Goal: Download file/media

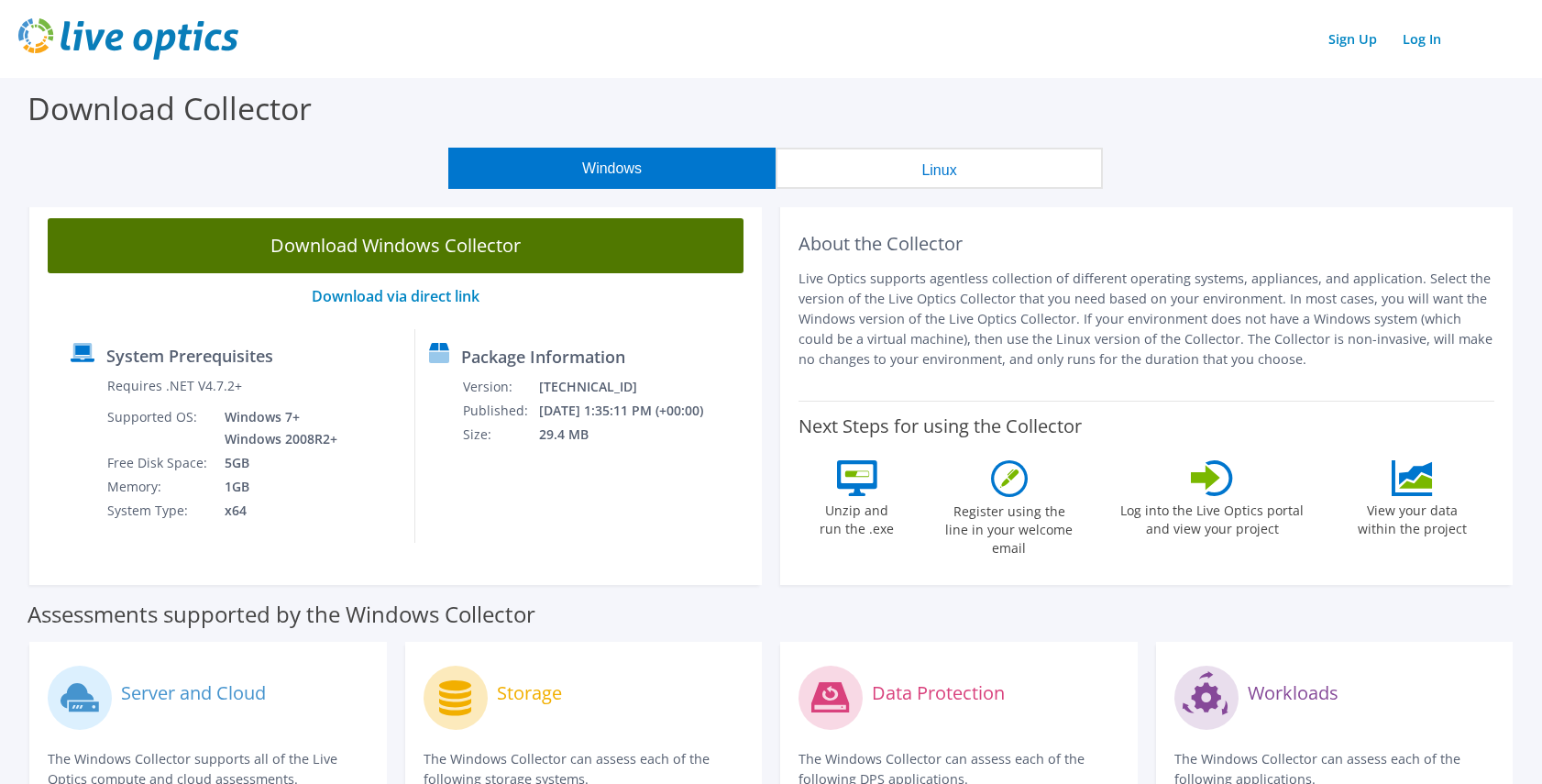
click at [367, 237] on link "Download Windows Collector" at bounding box center [396, 245] width 696 height 55
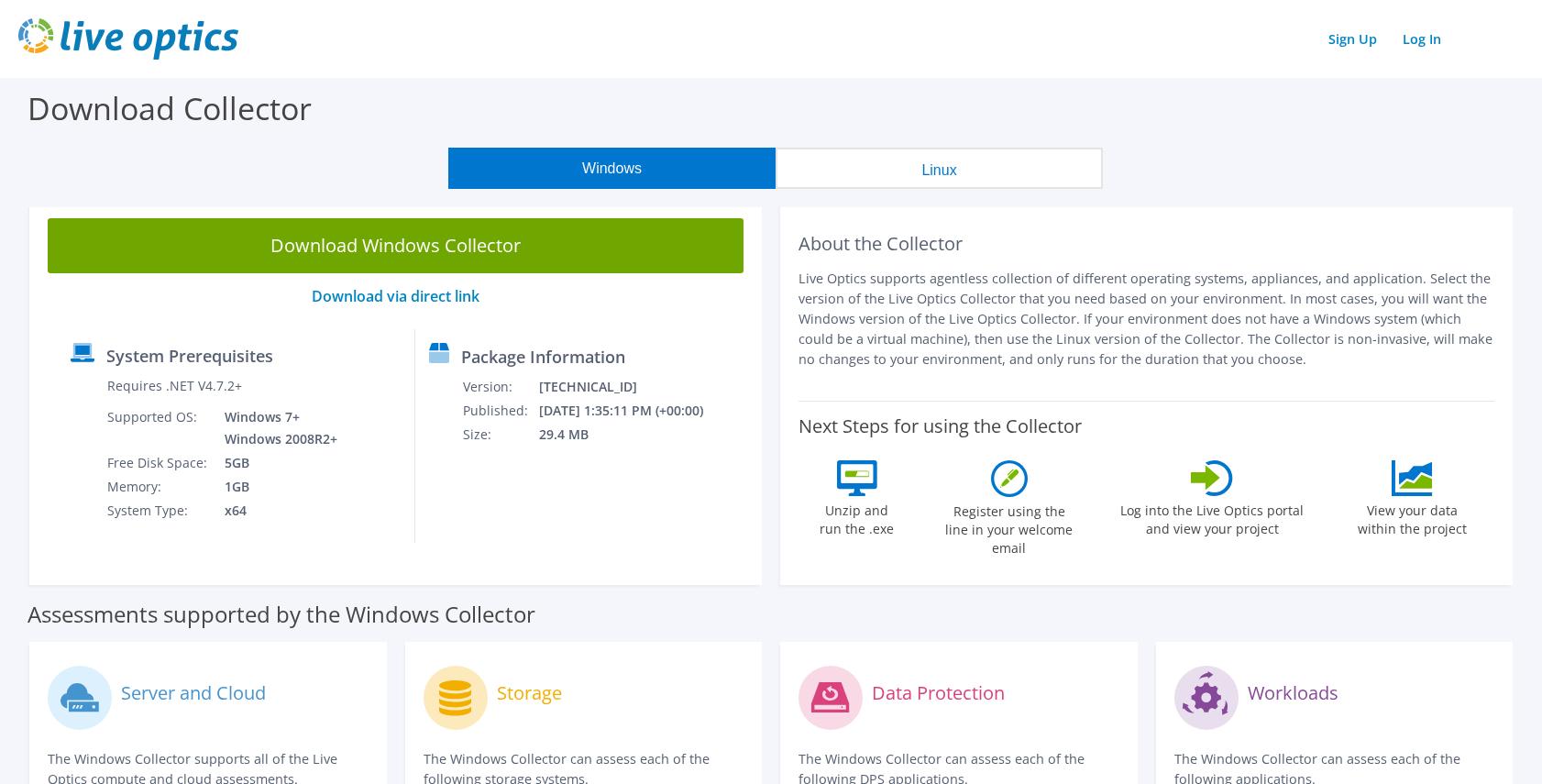
click at [9, 297] on section "Download Collector Windows Linux Download Windows Collector Download via direct…" at bounding box center [771, 726] width 1542 height 1298
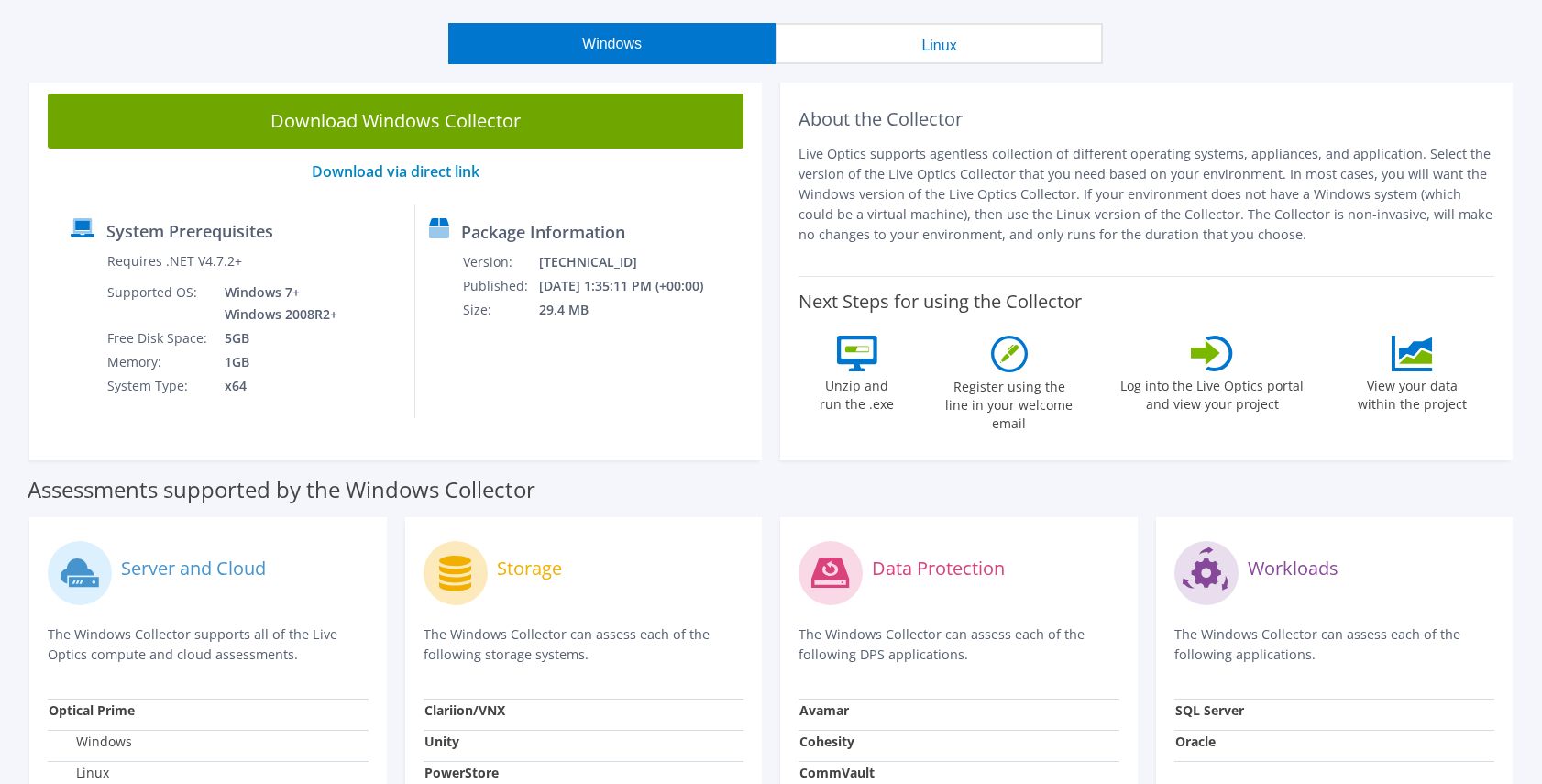
scroll to position [92, 0]
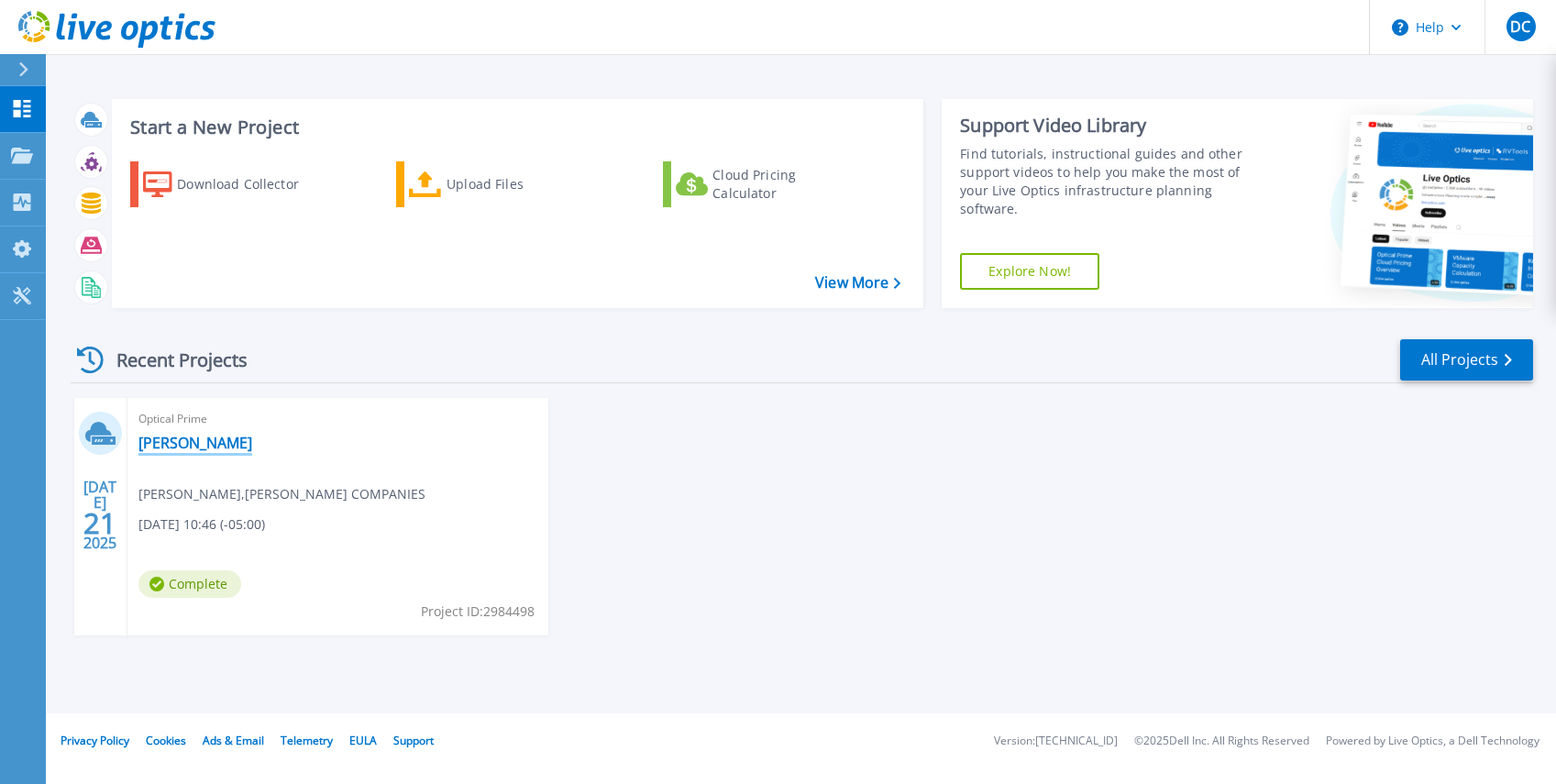
click at [154, 441] on link "[PERSON_NAME]" at bounding box center [195, 442] width 113 height 18
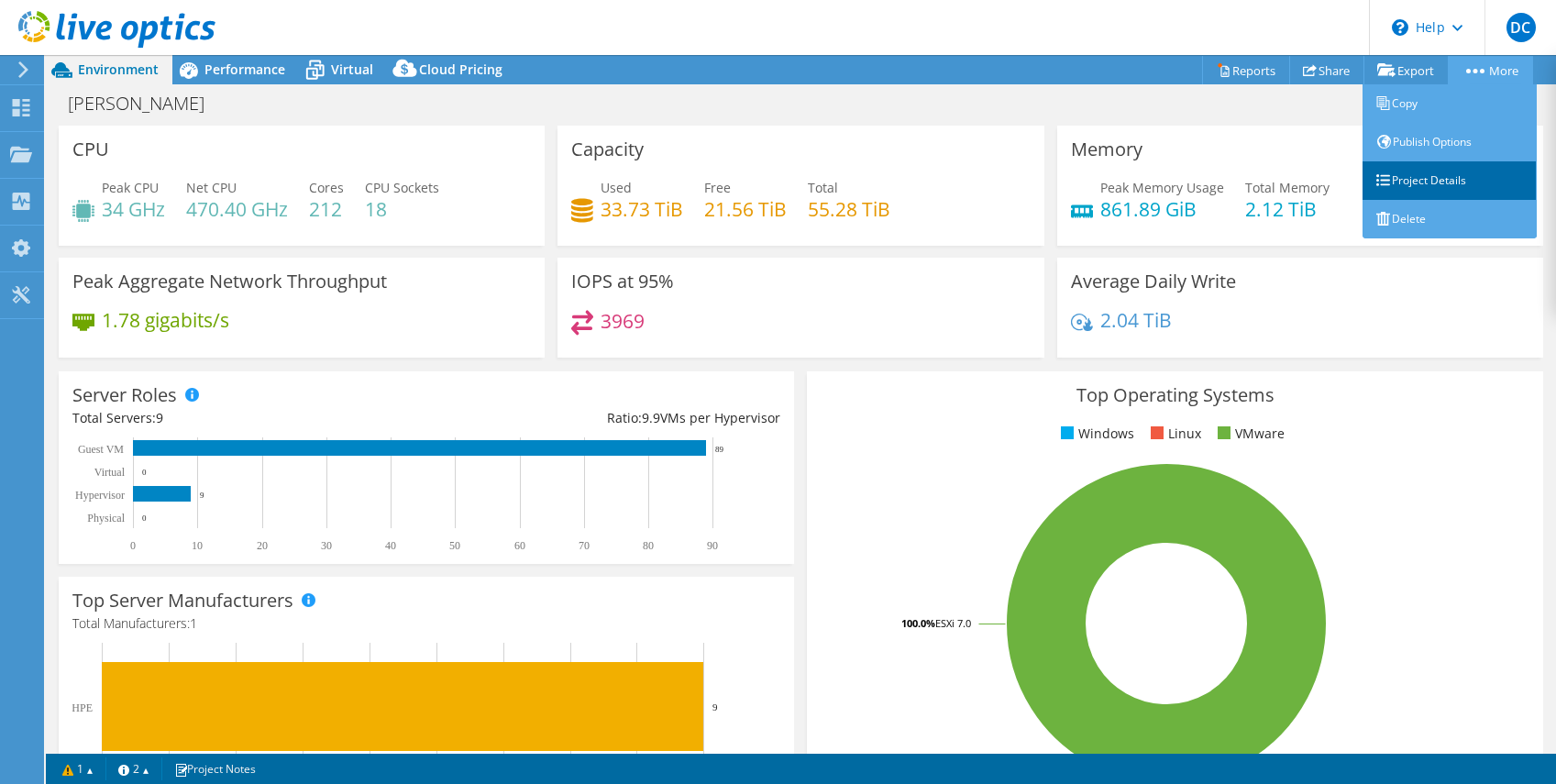
click at [1408, 186] on link "Project Details" at bounding box center [1448, 180] width 174 height 38
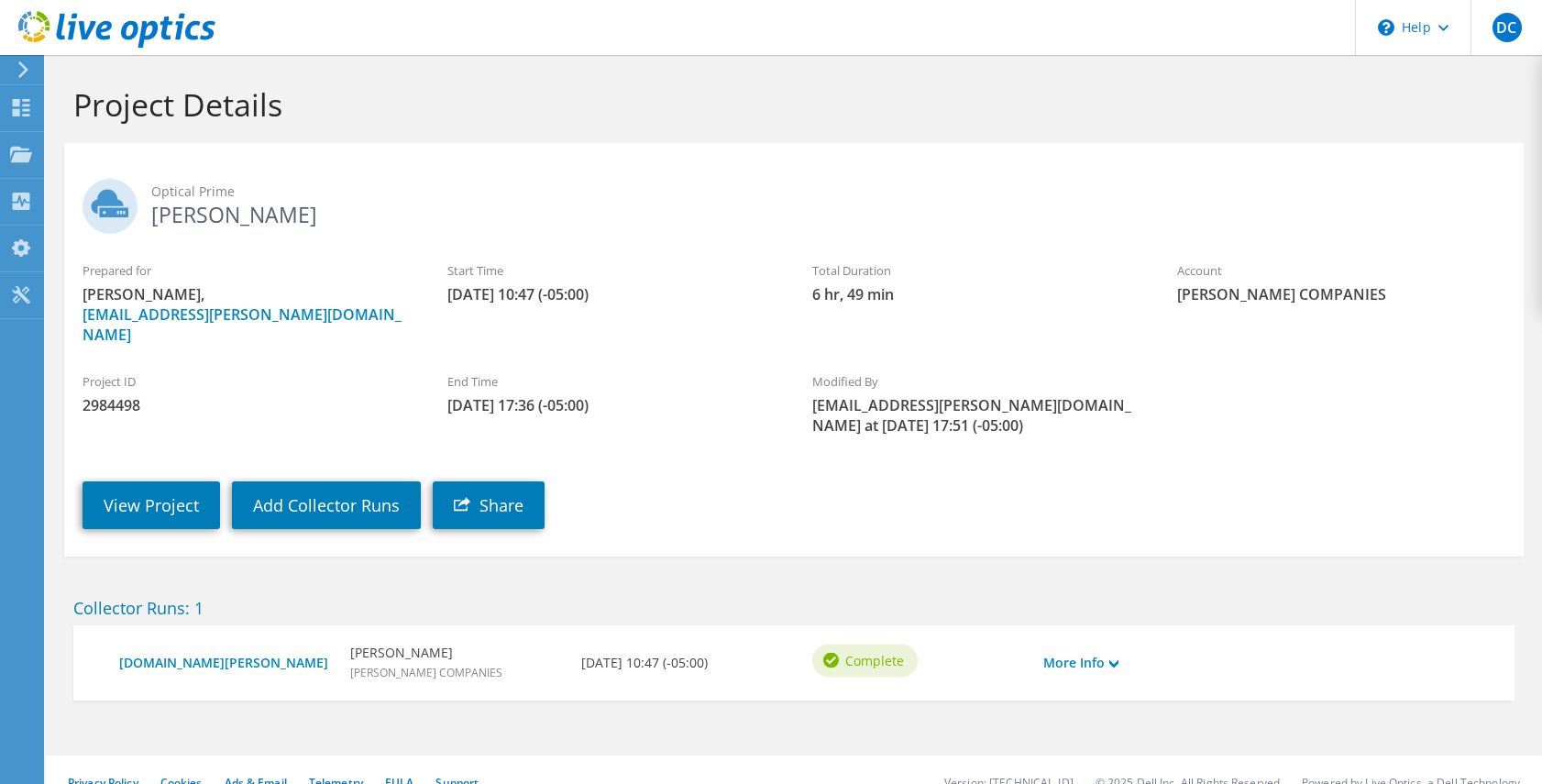
scroll to position [7, 0]
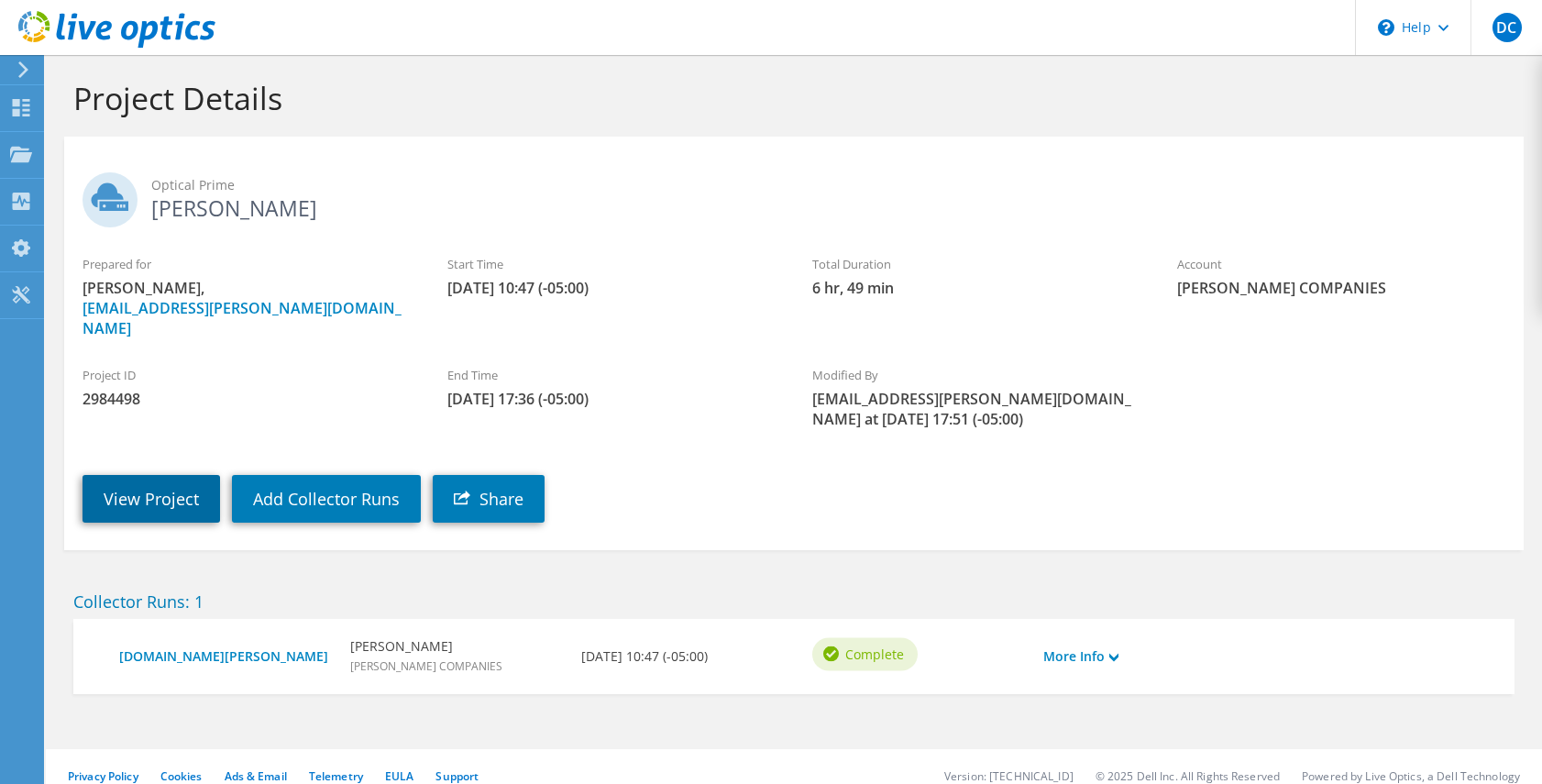
click at [112, 477] on link "View Project" at bounding box center [151, 499] width 137 height 48
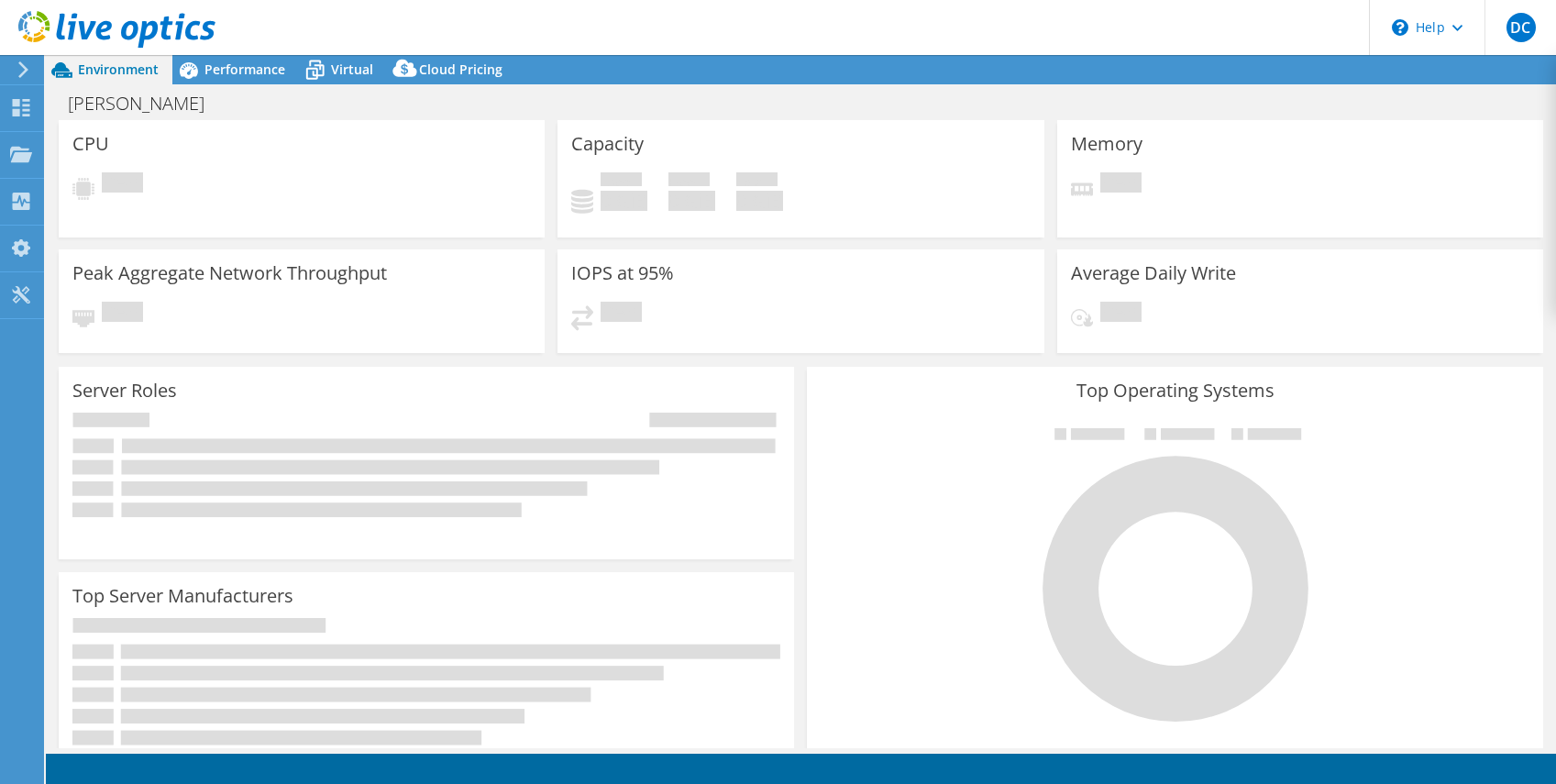
select select "USD"
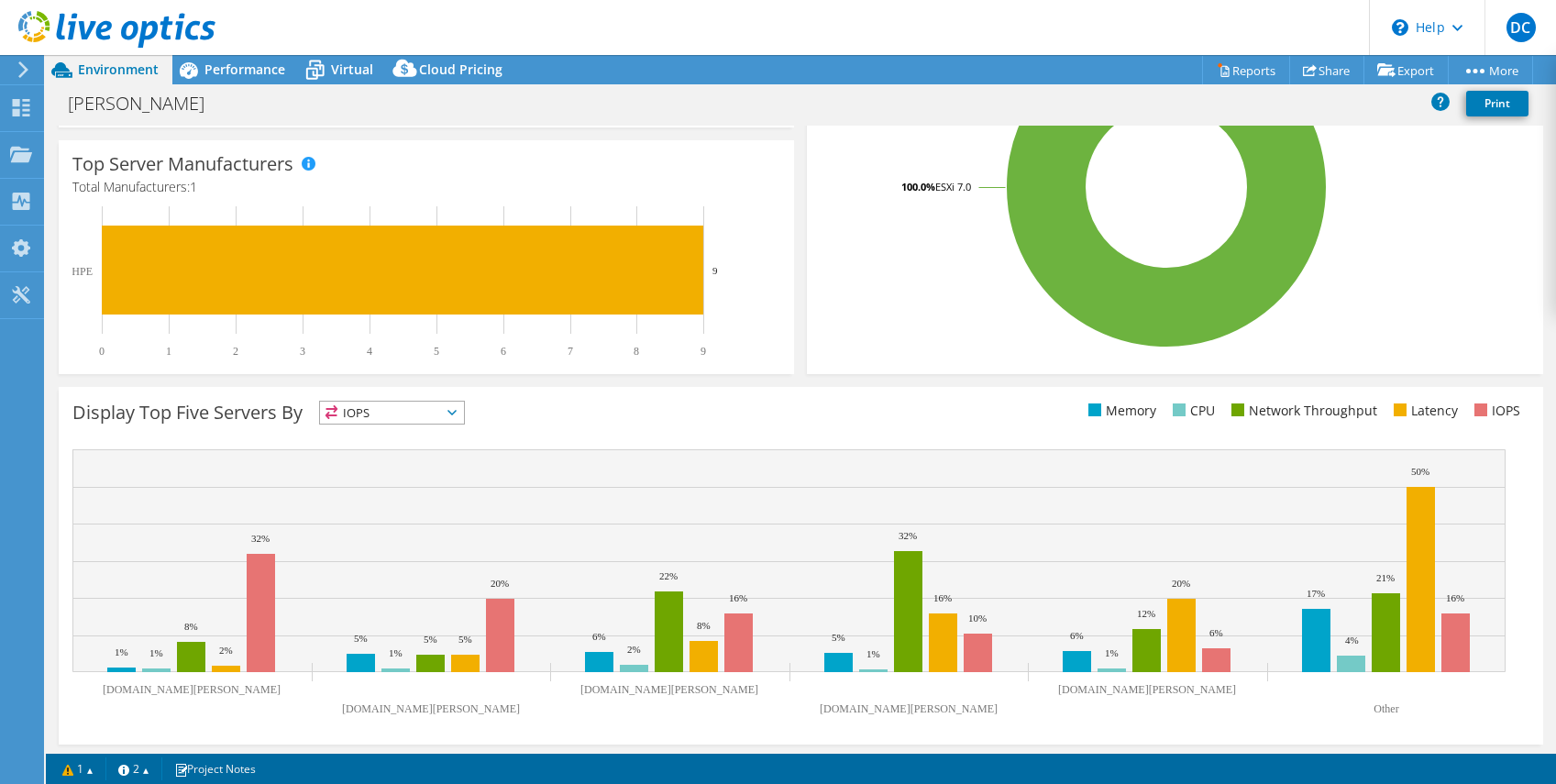
scroll to position [440, 0]
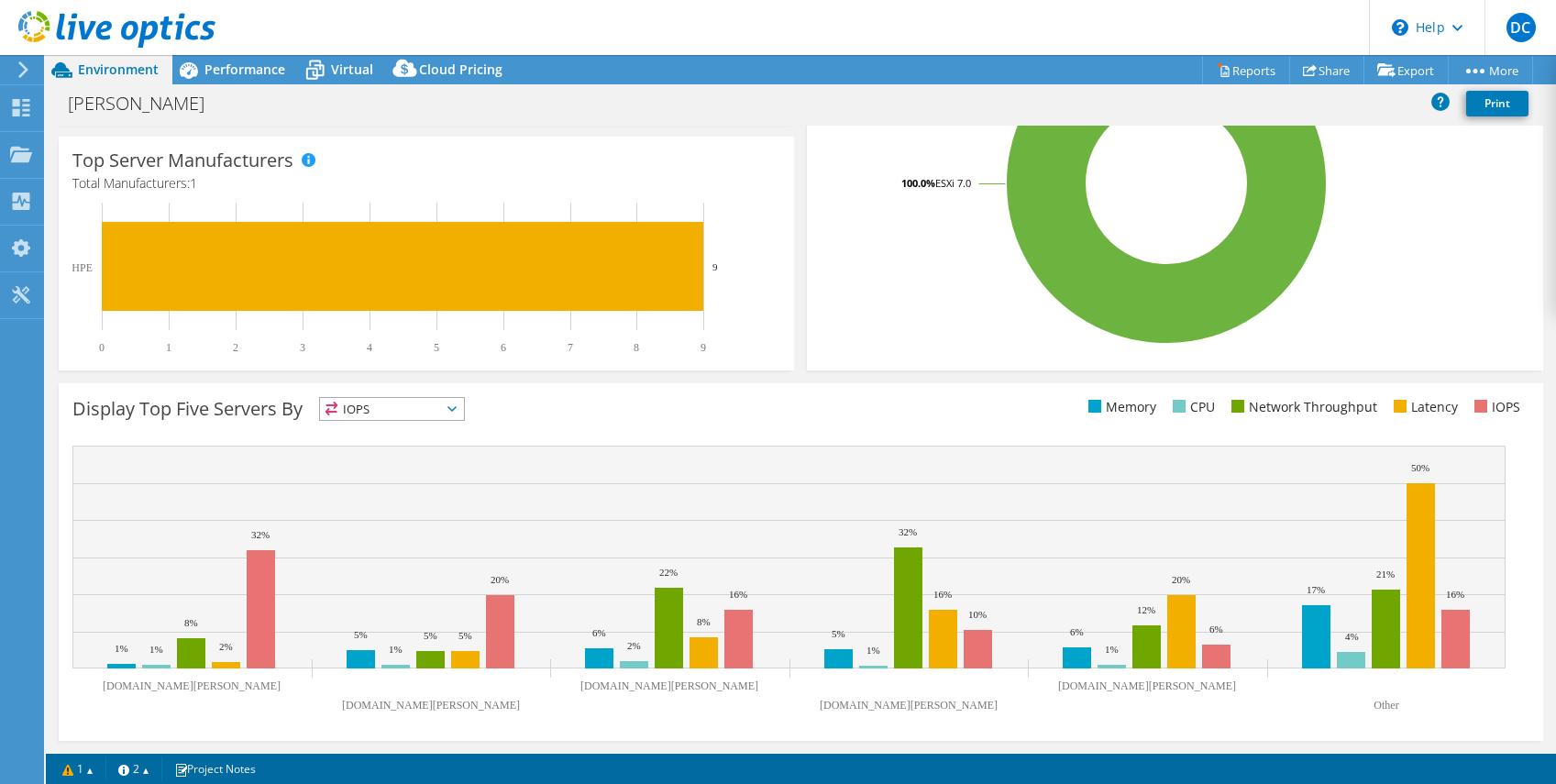
click at [448, 407] on span "IOPS" at bounding box center [392, 409] width 144 height 22
click at [431, 456] on li "Memory" at bounding box center [392, 458] width 144 height 26
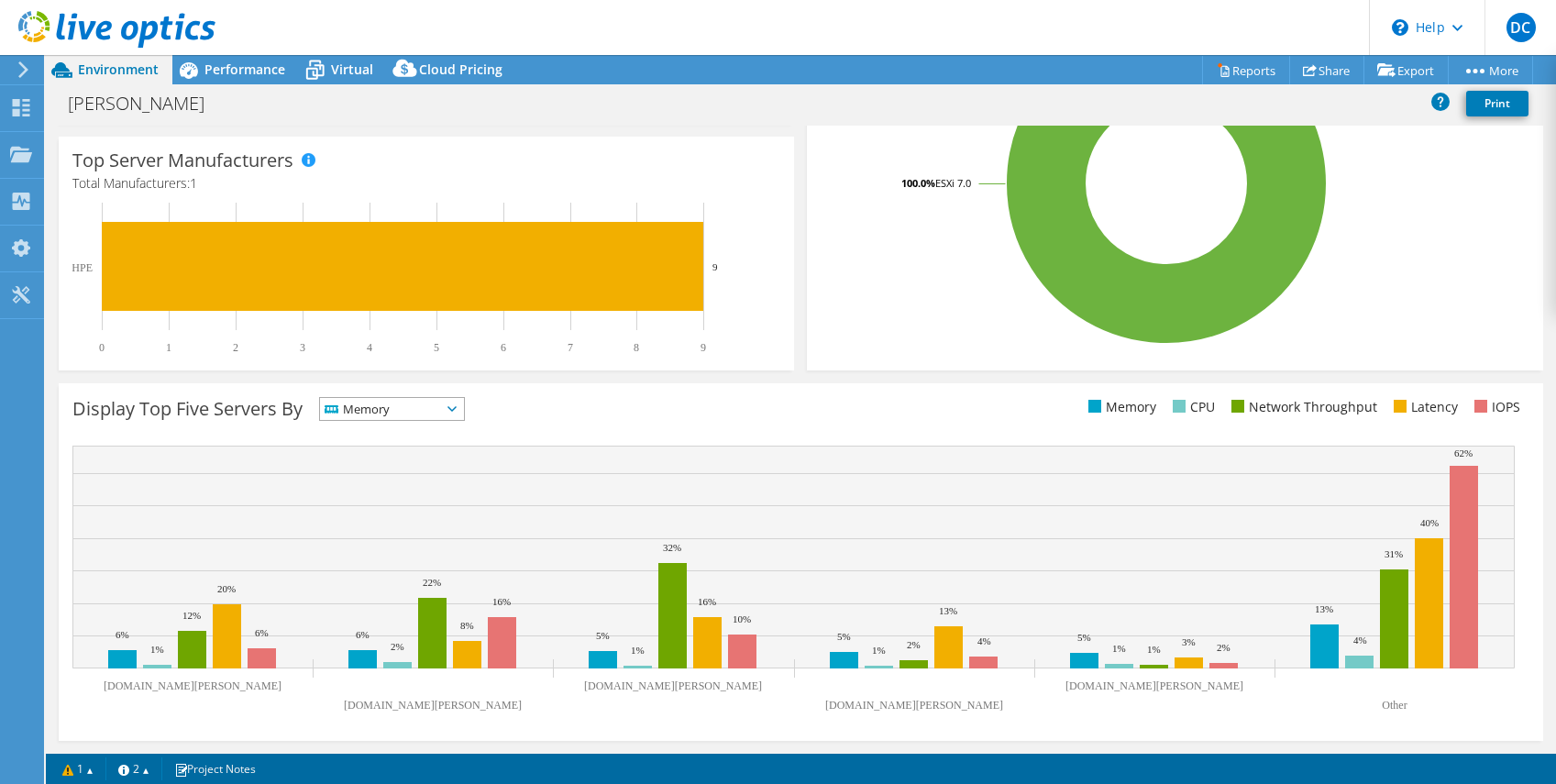
click at [398, 407] on span "Memory" at bounding box center [380, 409] width 121 height 22
click at [388, 431] on li "IOPS" at bounding box center [392, 432] width 144 height 26
